Goal: Task Accomplishment & Management: Manage account settings

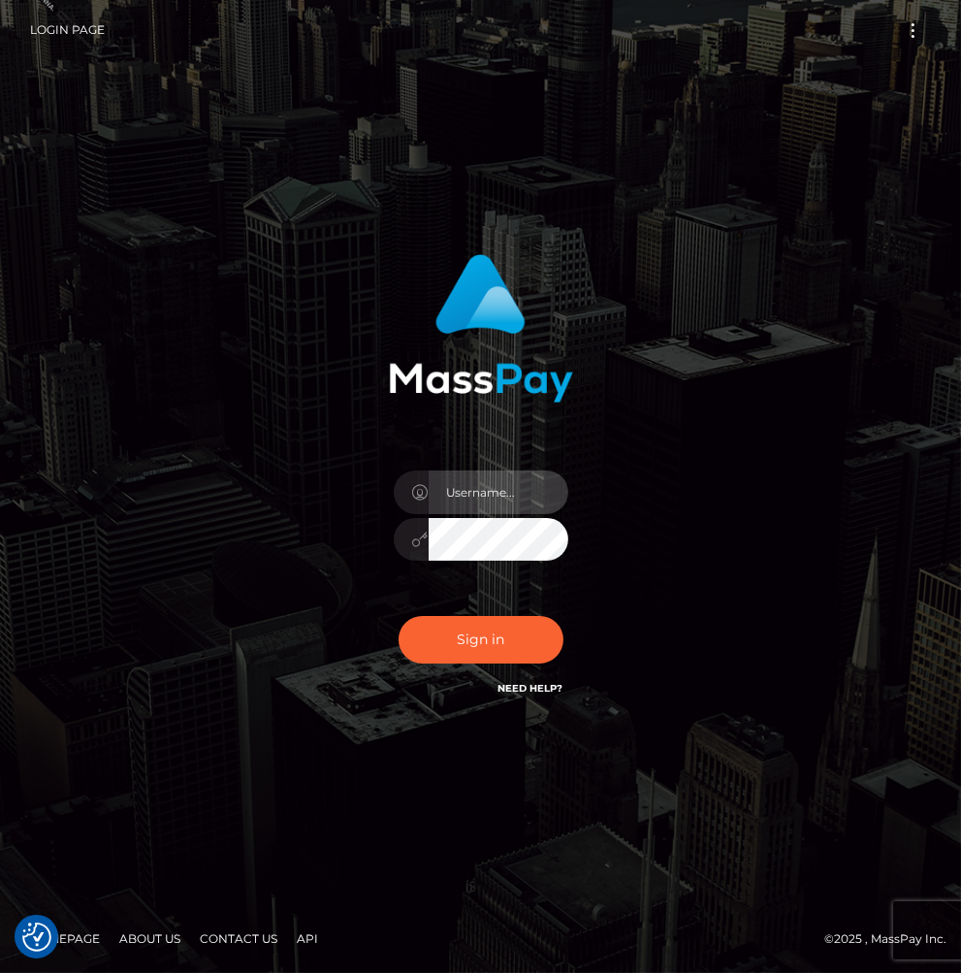
type input "Veska.megabonanza"
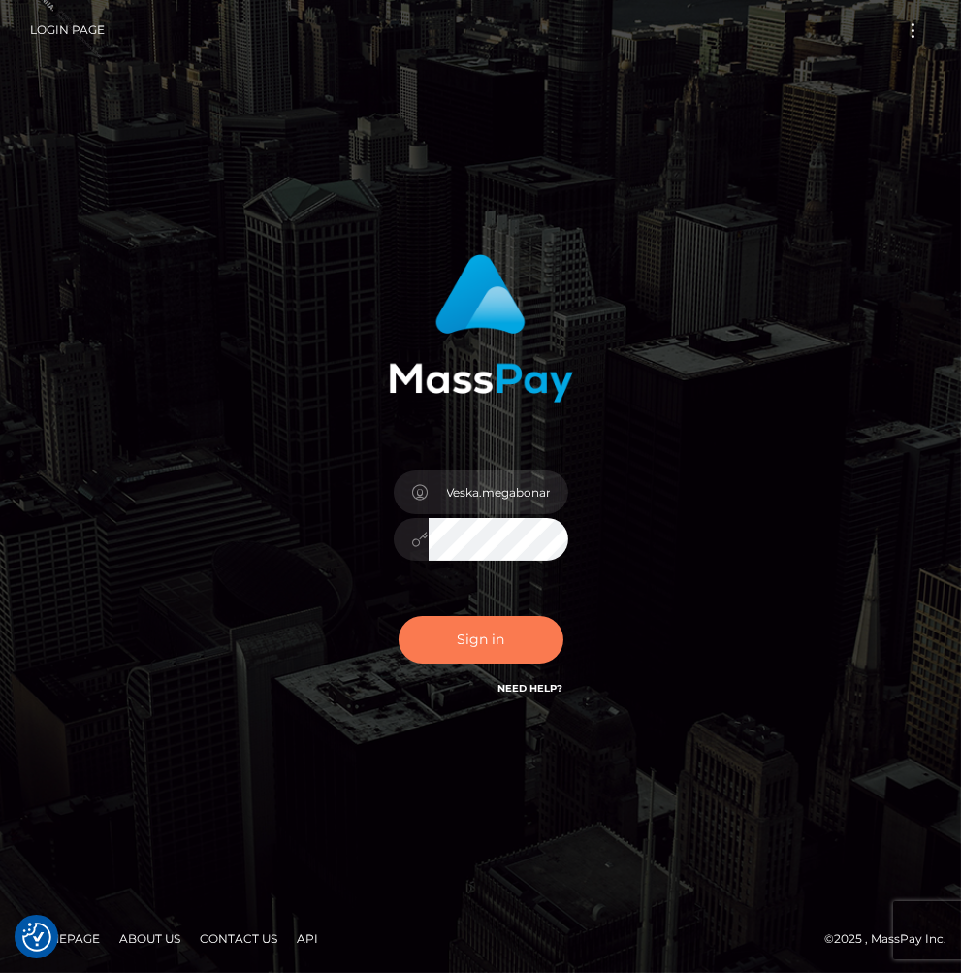
click at [486, 628] on button "Sign in" at bounding box center [481, 640] width 165 height 48
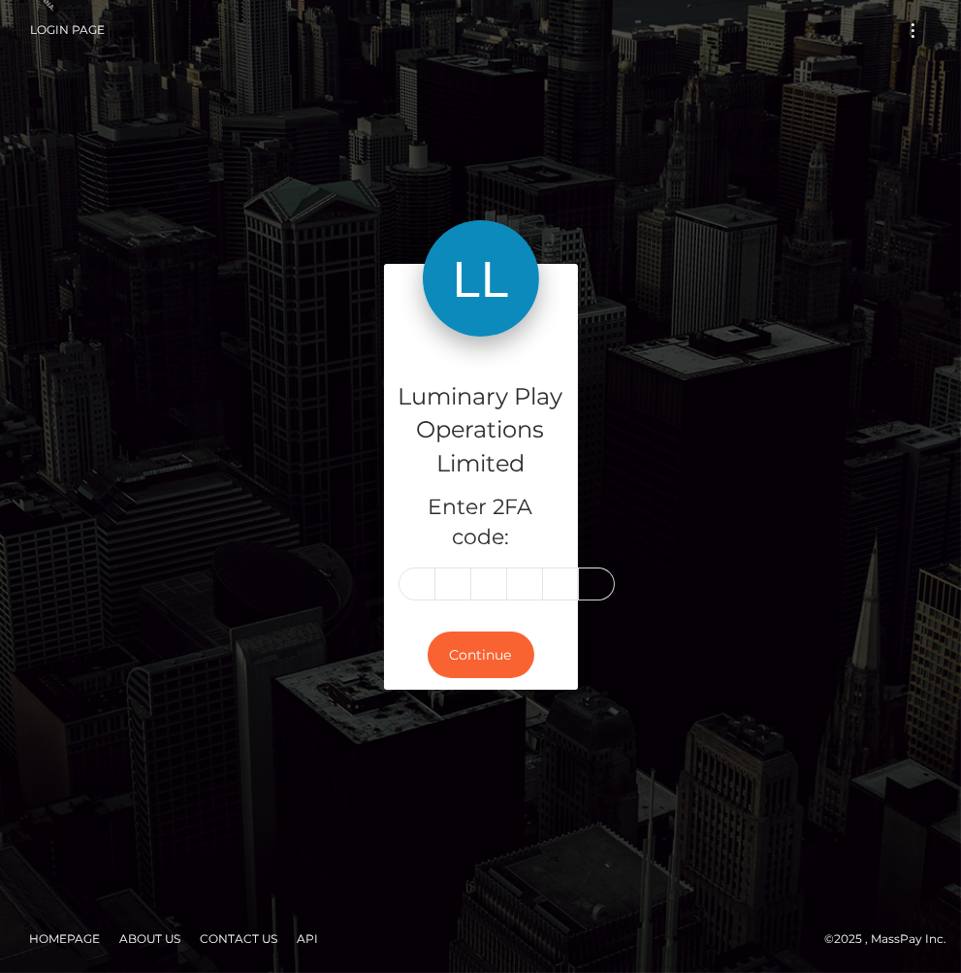
click at [423, 600] on input "text" at bounding box center [417, 583] width 37 height 33
type input "9"
type input "5"
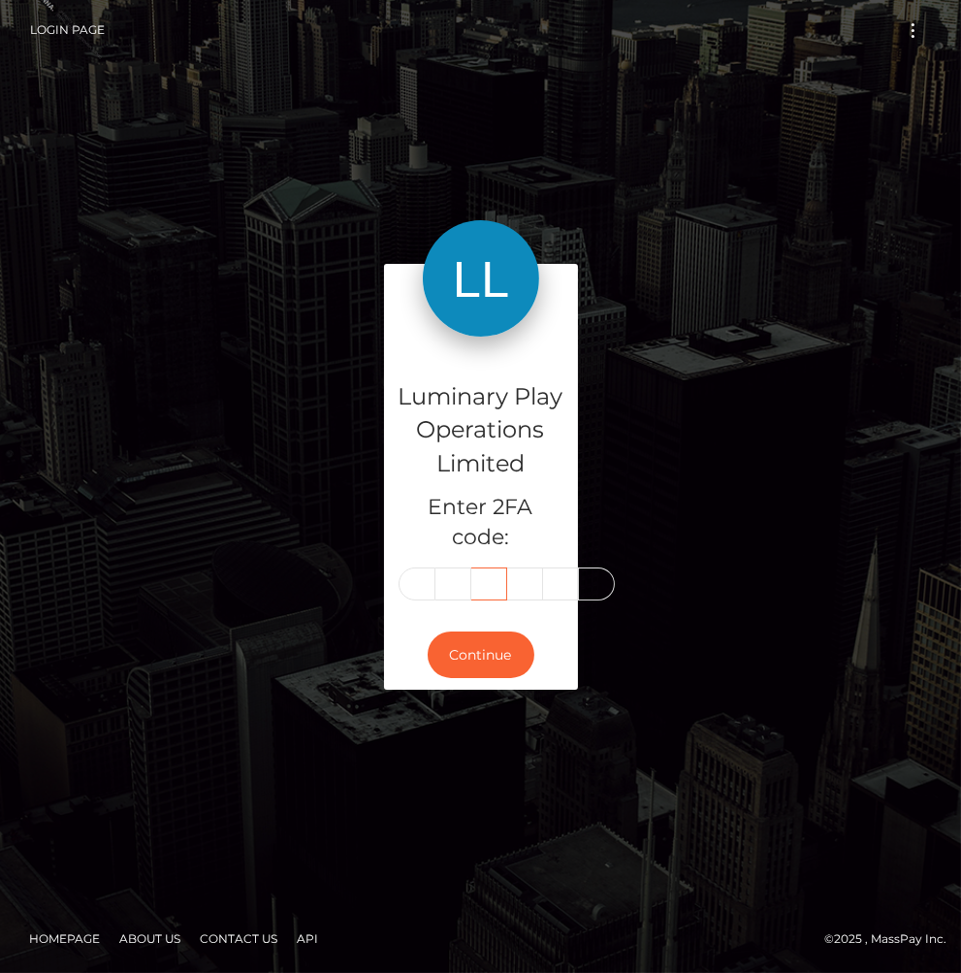
type input "1"
type input "2"
type input "3"
